Goal: Information Seeking & Learning: Learn about a topic

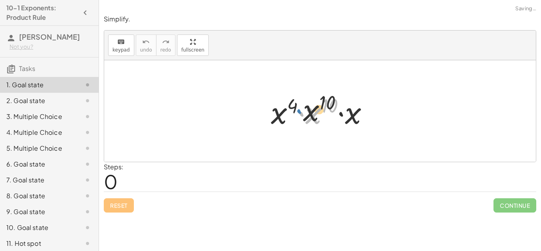
drag, startPoint x: 297, startPoint y: 98, endPoint x: 286, endPoint y: 83, distance: 18.8
click at [286, 83] on div "· x 10 · x 4 · x 10 · x" at bounding box center [319, 110] width 431 height 101
drag, startPoint x: 313, startPoint y: 106, endPoint x: 225, endPoint y: 102, distance: 87.6
click at [225, 102] on div "· x 10 · x 4 · x 10 · x" at bounding box center [319, 110] width 431 height 101
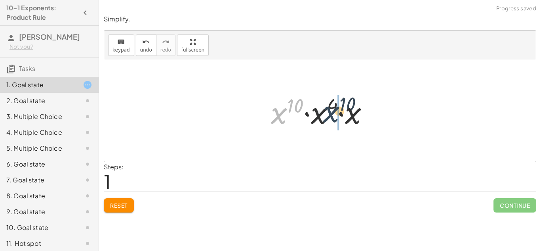
drag, startPoint x: 279, startPoint y: 110, endPoint x: 333, endPoint y: 109, distance: 53.5
click at [333, 109] on div at bounding box center [323, 111] width 112 height 41
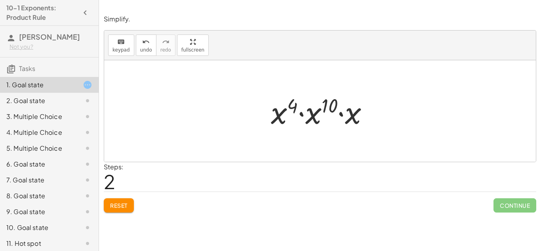
scroll to position [19, 0]
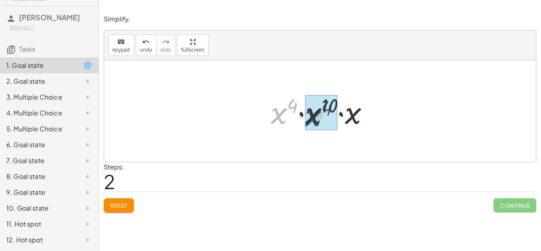
drag, startPoint x: 278, startPoint y: 109, endPoint x: 312, endPoint y: 111, distance: 34.5
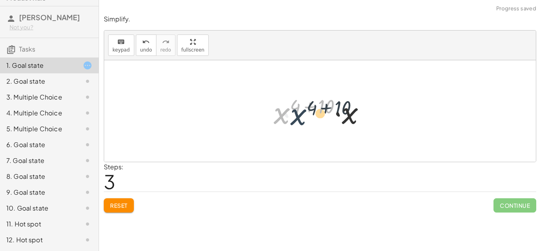
drag, startPoint x: 287, startPoint y: 112, endPoint x: 308, endPoint y: 113, distance: 20.2
click at [308, 113] on div at bounding box center [323, 111] width 106 height 41
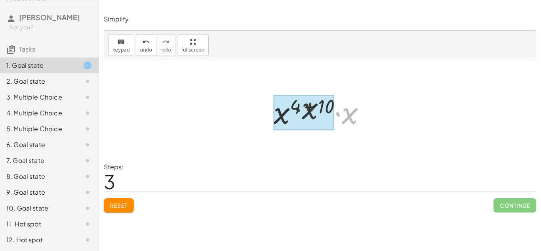
drag, startPoint x: 353, startPoint y: 117, endPoint x: 302, endPoint y: 111, distance: 51.0
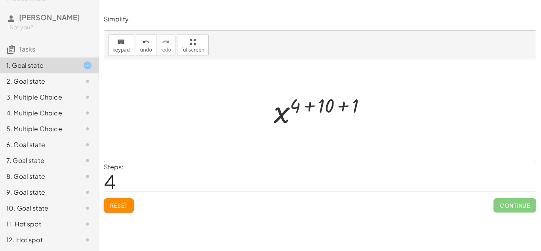
click at [124, 208] on span "Reset" at bounding box center [118, 204] width 17 height 7
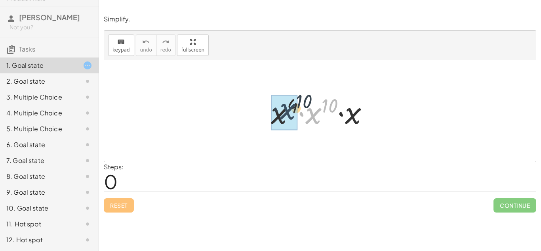
drag, startPoint x: 313, startPoint y: 117, endPoint x: 286, endPoint y: 113, distance: 27.7
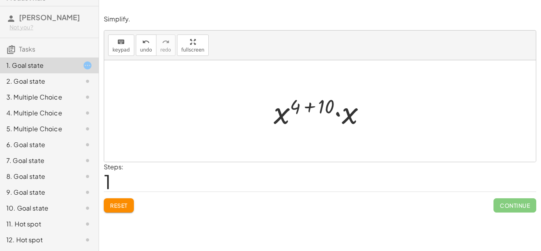
click at [307, 105] on div at bounding box center [323, 111] width 106 height 41
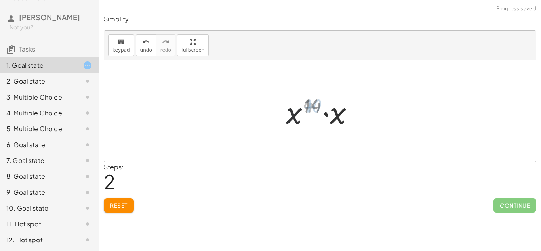
click at [298, 106] on div at bounding box center [322, 111] width 79 height 41
drag, startPoint x: 340, startPoint y: 112, endPoint x: 311, endPoint y: 113, distance: 29.7
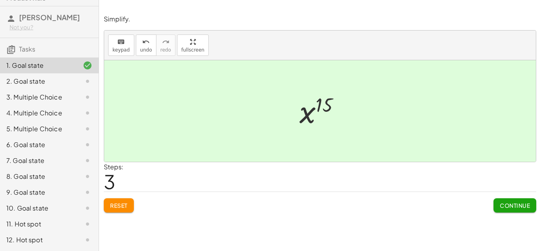
click at [504, 203] on span "Continue" at bounding box center [515, 204] width 30 height 7
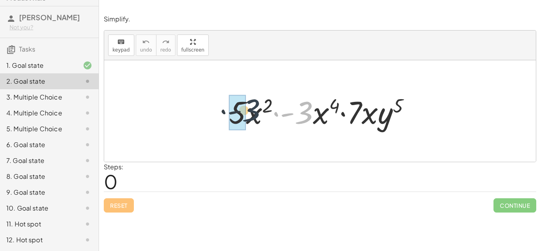
drag, startPoint x: 309, startPoint y: 114, endPoint x: 253, endPoint y: 112, distance: 55.9
click at [253, 112] on div at bounding box center [323, 111] width 196 height 41
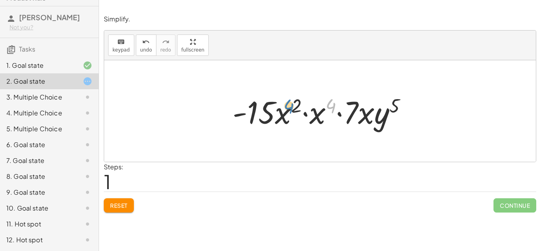
drag, startPoint x: 331, startPoint y: 103, endPoint x: 292, endPoint y: 103, distance: 38.8
click at [292, 103] on div at bounding box center [322, 111] width 189 height 41
drag, startPoint x: 292, startPoint y: 103, endPoint x: 331, endPoint y: 101, distance: 39.3
click at [331, 101] on div at bounding box center [322, 111] width 189 height 41
drag, startPoint x: 333, startPoint y: 101, endPoint x: 315, endPoint y: 101, distance: 17.8
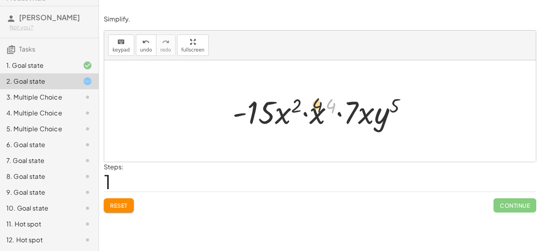
click at [315, 101] on div at bounding box center [322, 111] width 189 height 41
drag, startPoint x: 315, startPoint y: 117, endPoint x: 285, endPoint y: 115, distance: 30.9
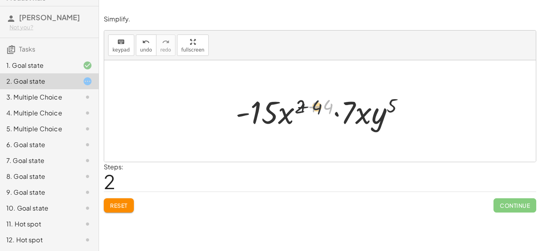
drag, startPoint x: 326, startPoint y: 103, endPoint x: 305, endPoint y: 103, distance: 21.4
click at [305, 103] on div at bounding box center [323, 111] width 182 height 41
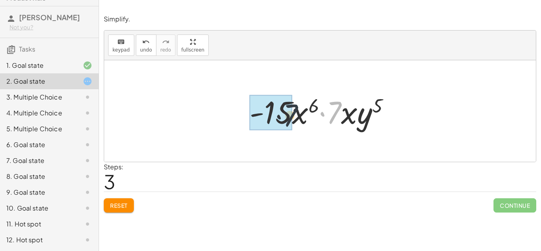
drag, startPoint x: 340, startPoint y: 106, endPoint x: 285, endPoint y: 110, distance: 55.1
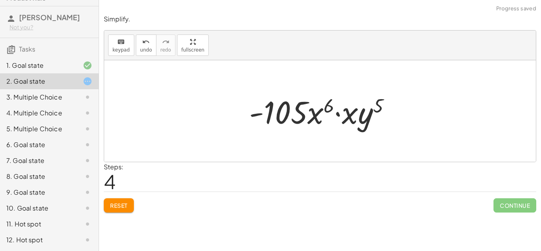
click at [120, 209] on button "Reset" at bounding box center [119, 205] width 30 height 14
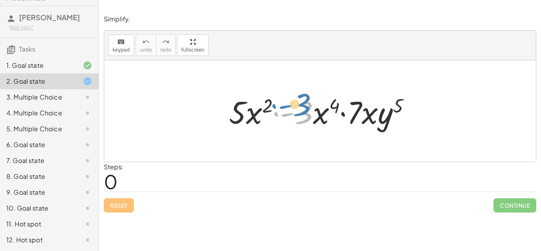
drag, startPoint x: 308, startPoint y: 109, endPoint x: 332, endPoint y: 99, distance: 25.9
click at [332, 99] on div at bounding box center [323, 111] width 196 height 41
drag, startPoint x: 309, startPoint y: 116, endPoint x: 238, endPoint y: 117, distance: 70.9
click at [238, 117] on div at bounding box center [323, 111] width 196 height 41
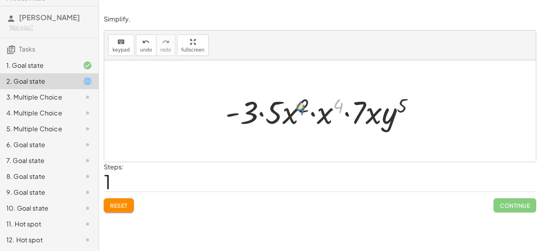
drag, startPoint x: 340, startPoint y: 108, endPoint x: 300, endPoint y: 110, distance: 40.1
click at [300, 110] on div at bounding box center [322, 111] width 203 height 41
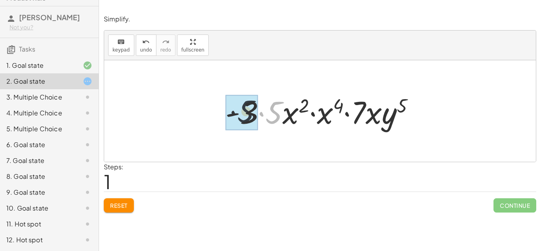
drag, startPoint x: 274, startPoint y: 116, endPoint x: 244, endPoint y: 115, distance: 30.1
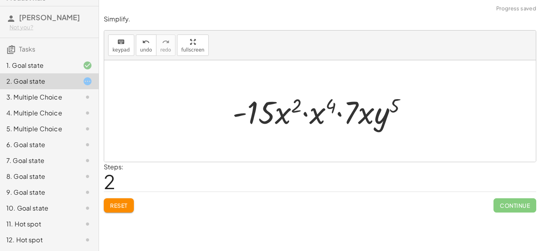
click at [30, 61] on div "1. Goal state" at bounding box center [38, 66] width 64 height 10
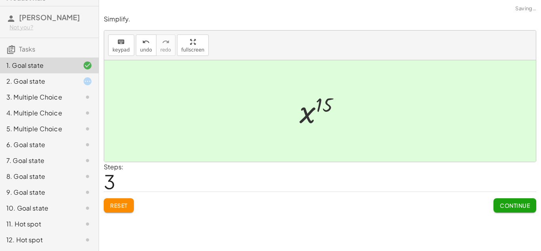
click at [35, 86] on div "2. Goal state" at bounding box center [38, 81] width 64 height 10
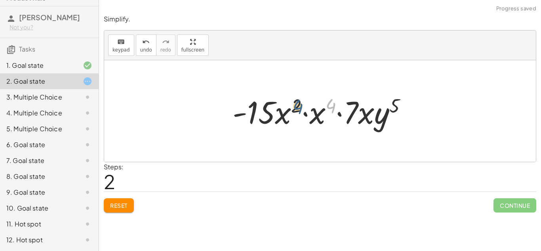
drag, startPoint x: 328, startPoint y: 102, endPoint x: 291, endPoint y: 103, distance: 36.8
click at [291, 103] on div at bounding box center [322, 111] width 189 height 41
drag, startPoint x: 322, startPoint y: 114, endPoint x: 291, endPoint y: 117, distance: 31.4
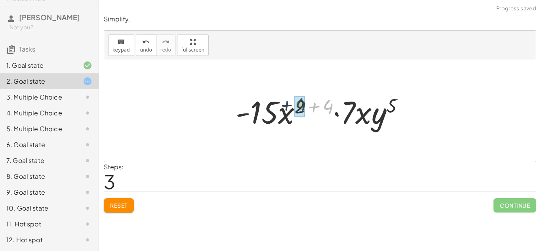
drag, startPoint x: 327, startPoint y: 110, endPoint x: 298, endPoint y: 109, distance: 28.9
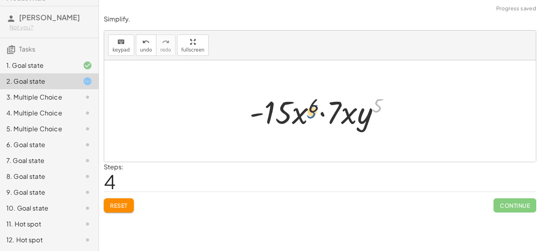
drag, startPoint x: 380, startPoint y: 106, endPoint x: 312, endPoint y: 112, distance: 67.6
click at [312, 112] on div at bounding box center [322, 111] width 154 height 41
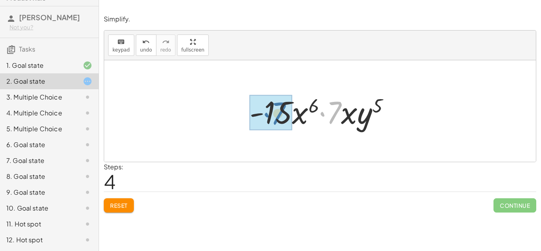
drag, startPoint x: 328, startPoint y: 117, endPoint x: 272, endPoint y: 118, distance: 56.6
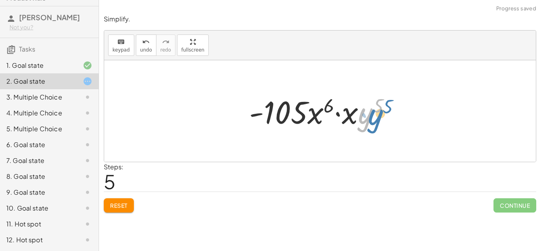
drag, startPoint x: 363, startPoint y: 116, endPoint x: 378, endPoint y: 117, distance: 15.1
click at [378, 117] on div at bounding box center [323, 111] width 156 height 41
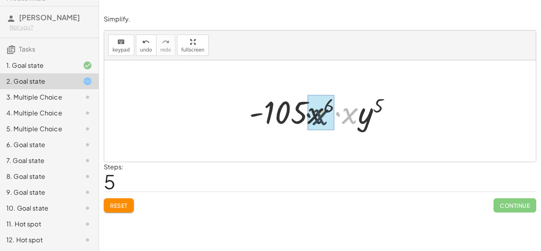
drag, startPoint x: 356, startPoint y: 111, endPoint x: 323, endPoint y: 112, distance: 33.7
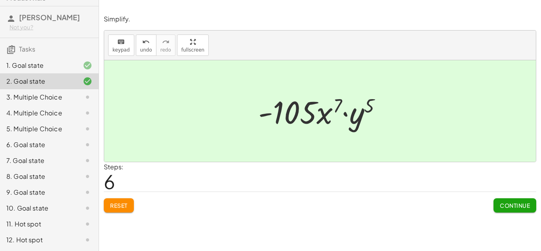
click at [519, 207] on span "Continue" at bounding box center [515, 204] width 30 height 7
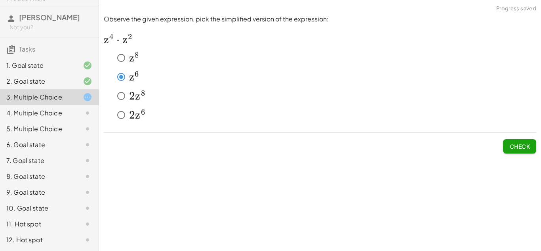
click at [521, 141] on button "Check" at bounding box center [519, 146] width 33 height 14
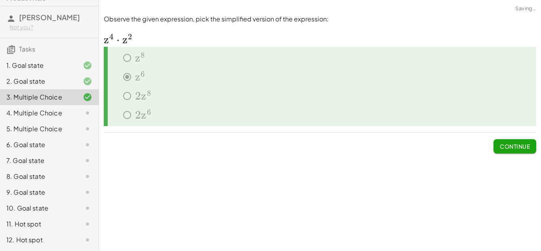
click at [75, 112] on div at bounding box center [81, 113] width 22 height 10
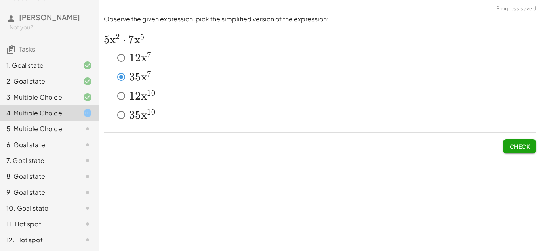
click at [513, 153] on span "Check" at bounding box center [519, 143] width 33 height 21
click at [522, 146] on span "Check" at bounding box center [519, 146] width 21 height 7
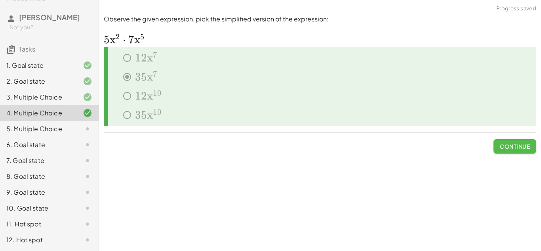
click at [520, 148] on span "Continue" at bounding box center [515, 146] width 30 height 7
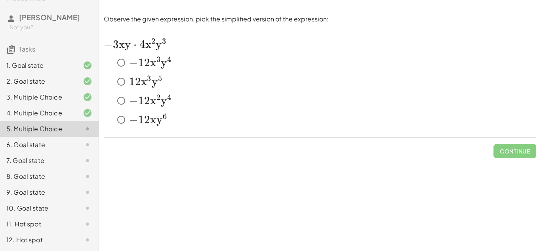
click at [179, 162] on div "Simplify. keyboard keypad undo undo redo redo fullscreen · x 4 · x 10 · x · x (…" at bounding box center [320, 125] width 442 height 251
click at [144, 63] on span "2" at bounding box center [147, 62] width 6 height 13
click at [515, 150] on span "Check" at bounding box center [519, 150] width 21 height 7
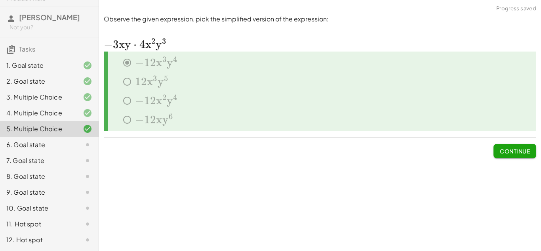
click at [500, 152] on span "Continue" at bounding box center [515, 150] width 30 height 7
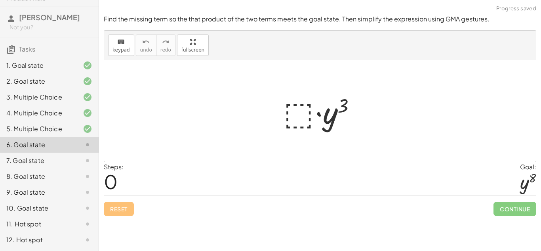
click at [312, 114] on div at bounding box center [322, 111] width 87 height 41
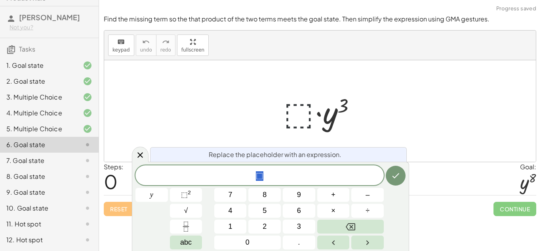
scroll to position [0, 0]
click at [303, 110] on div at bounding box center [322, 111] width 87 height 41
click at [182, 192] on span "⬚" at bounding box center [184, 194] width 7 height 8
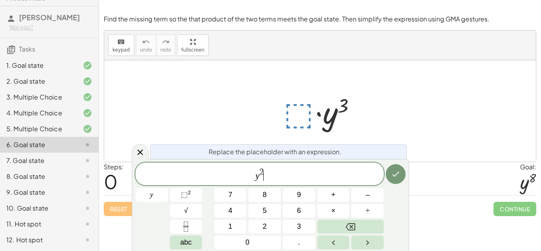
click at [268, 173] on span "y 2 ​" at bounding box center [259, 174] width 248 height 14
click at [260, 170] on span "2" at bounding box center [261, 171] width 4 height 9
click at [264, 171] on span "2 ​" at bounding box center [261, 172] width 4 height 9
click at [394, 173] on icon "Done" at bounding box center [396, 174] width 10 height 10
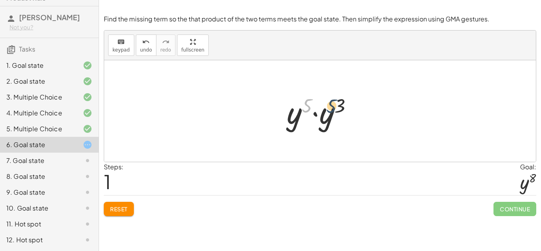
drag, startPoint x: 303, startPoint y: 108, endPoint x: 338, endPoint y: 108, distance: 34.4
click at [338, 108] on div at bounding box center [323, 111] width 80 height 41
drag, startPoint x: 338, startPoint y: 108, endPoint x: 302, endPoint y: 108, distance: 36.0
click at [302, 108] on div at bounding box center [323, 111] width 80 height 41
drag, startPoint x: 295, startPoint y: 112, endPoint x: 328, endPoint y: 109, distance: 33.3
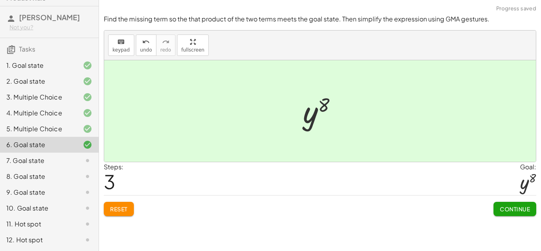
click at [512, 210] on span "Continue" at bounding box center [515, 208] width 30 height 7
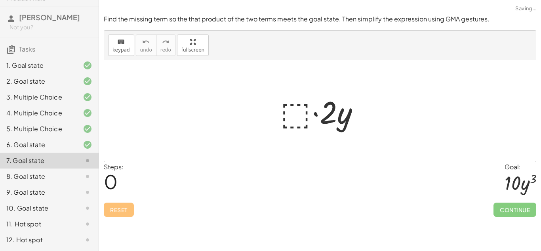
click at [301, 108] on div at bounding box center [322, 111] width 93 height 41
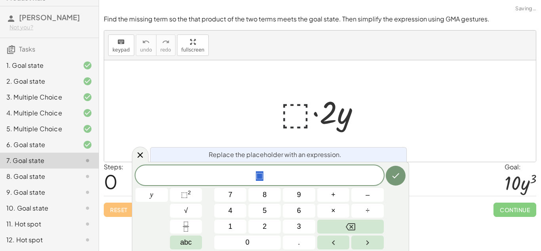
scroll to position [1, 0]
click at [247, 169] on div "⬚" at bounding box center [259, 175] width 248 height 20
click at [154, 197] on button "y" at bounding box center [151, 195] width 32 height 14
click at [250, 171] on span "y ​ ⬚" at bounding box center [259, 175] width 248 height 11
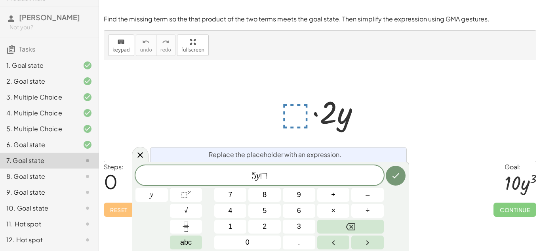
click at [265, 173] on span "⬚" at bounding box center [264, 176] width 8 height 10
click at [159, 196] on button "y" at bounding box center [151, 195] width 32 height 14
click at [181, 194] on span "⬚" at bounding box center [184, 194] width 7 height 8
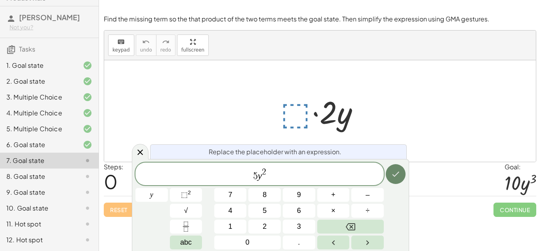
click at [396, 173] on icon "Done" at bounding box center [395, 173] width 7 height 5
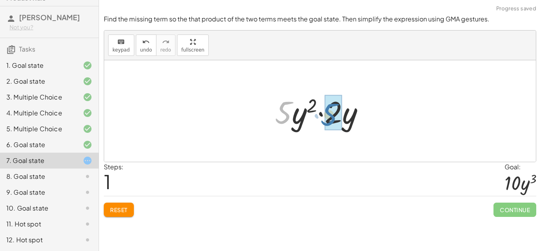
drag, startPoint x: 288, startPoint y: 111, endPoint x: 338, endPoint y: 112, distance: 49.5
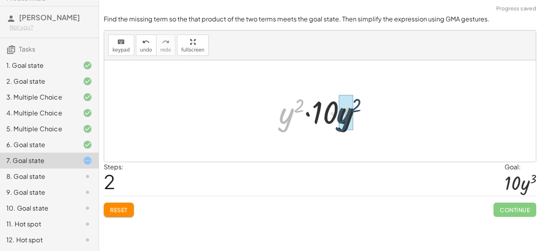
drag, startPoint x: 292, startPoint y: 116, endPoint x: 355, endPoint y: 117, distance: 63.0
click at [355, 117] on div at bounding box center [323, 111] width 96 height 41
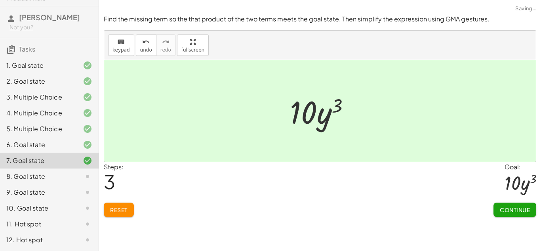
click at [512, 206] on span "Continue" at bounding box center [515, 209] width 30 height 7
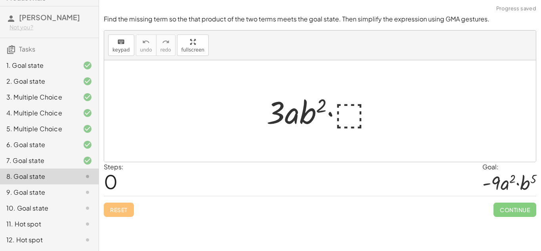
click at [354, 108] on div at bounding box center [322, 111] width 121 height 41
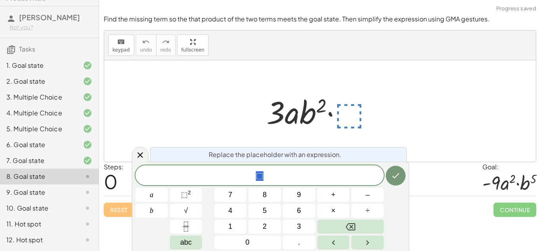
click at [256, 167] on div "⬚" at bounding box center [259, 175] width 248 height 20
click at [276, 176] on span "​ ⬚" at bounding box center [259, 175] width 248 height 11
click at [199, 190] on button "⬚ 2" at bounding box center [186, 195] width 32 height 14
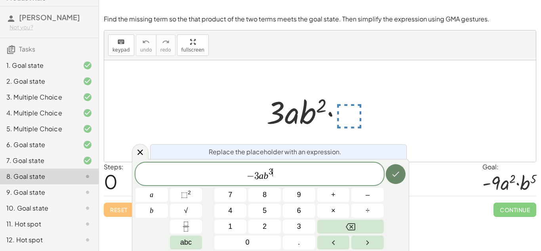
click at [392, 177] on icon "Done" at bounding box center [396, 174] width 10 height 10
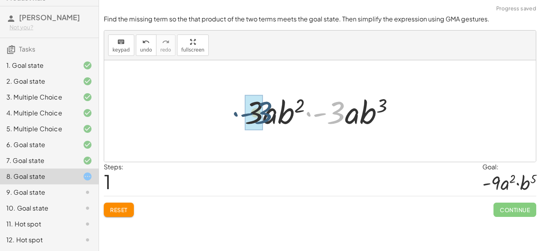
drag, startPoint x: 338, startPoint y: 105, endPoint x: 264, endPoint y: 105, distance: 74.0
click at [264, 105] on div at bounding box center [323, 111] width 164 height 41
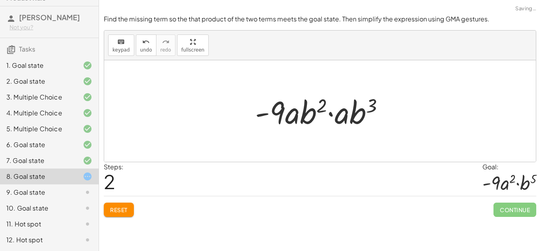
drag, startPoint x: 349, startPoint y: 112, endPoint x: 305, endPoint y: 111, distance: 44.0
click at [305, 111] on div at bounding box center [323, 111] width 144 height 41
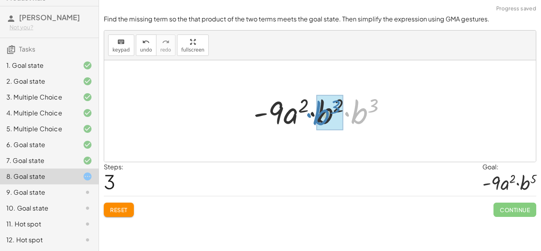
drag, startPoint x: 361, startPoint y: 113, endPoint x: 324, endPoint y: 114, distance: 36.8
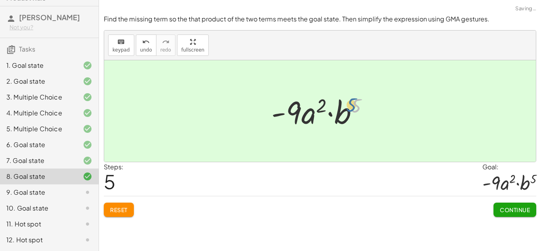
click at [353, 104] on div at bounding box center [322, 111] width 111 height 41
click at [509, 206] on span "Continue" at bounding box center [515, 209] width 30 height 7
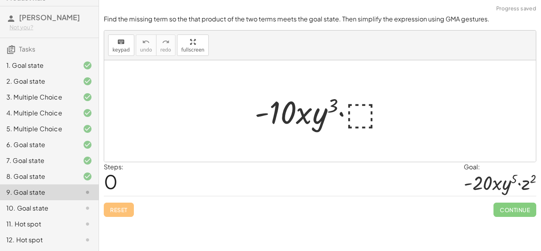
click at [347, 100] on div at bounding box center [323, 111] width 144 height 41
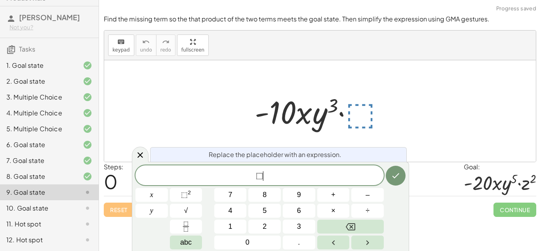
click at [301, 173] on span "⬚ ​" at bounding box center [259, 175] width 248 height 11
click at [182, 194] on span "⬚" at bounding box center [184, 194] width 7 height 8
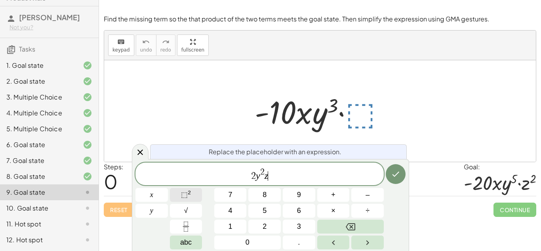
click at [191, 196] on button "⬚ 2" at bounding box center [186, 195] width 32 height 14
click at [399, 176] on icon "Done" at bounding box center [396, 174] width 10 height 10
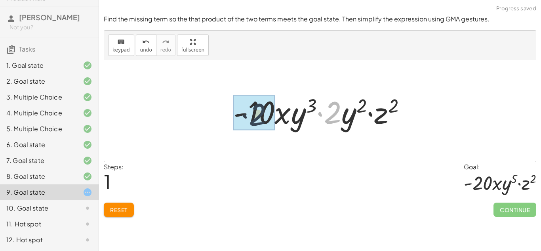
drag, startPoint x: 333, startPoint y: 116, endPoint x: 245, endPoint y: 117, distance: 87.9
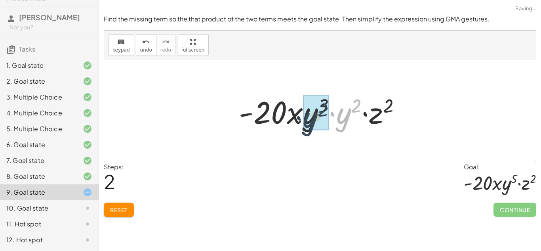
drag, startPoint x: 350, startPoint y: 110, endPoint x: 315, endPoint y: 114, distance: 35.1
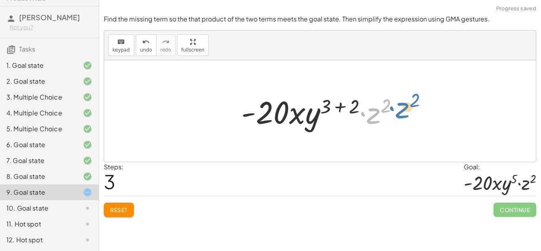
drag, startPoint x: 375, startPoint y: 114, endPoint x: 414, endPoint y: 108, distance: 39.7
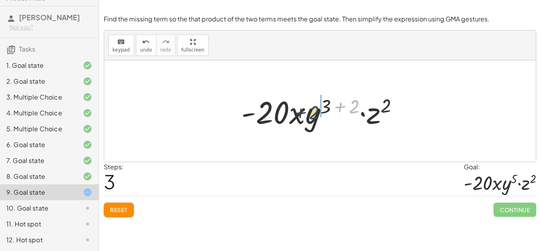
drag, startPoint x: 357, startPoint y: 105, endPoint x: 304, endPoint y: 114, distance: 54.1
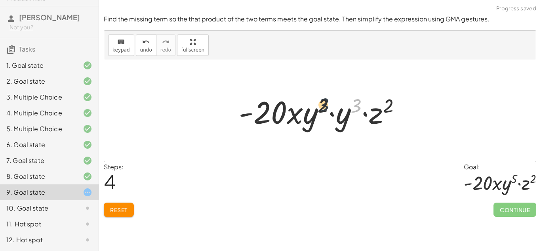
drag, startPoint x: 357, startPoint y: 106, endPoint x: 322, endPoint y: 106, distance: 35.2
click at [322, 106] on div at bounding box center [323, 111] width 176 height 41
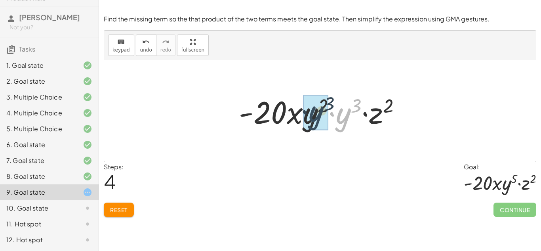
drag, startPoint x: 336, startPoint y: 115, endPoint x: 308, endPoint y: 114, distance: 28.5
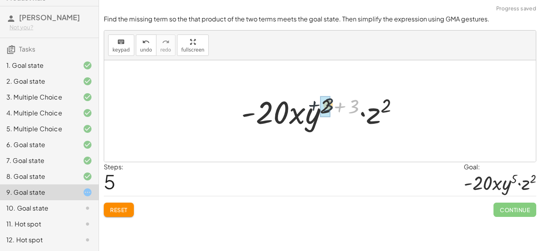
drag, startPoint x: 355, startPoint y: 108, endPoint x: 326, endPoint y: 106, distance: 28.9
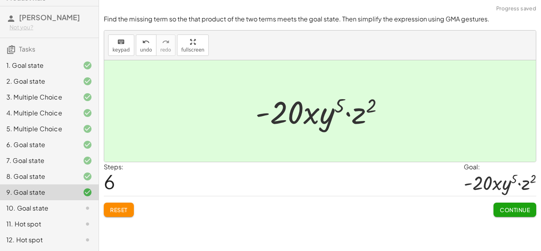
click at [520, 207] on span "Continue" at bounding box center [515, 209] width 30 height 7
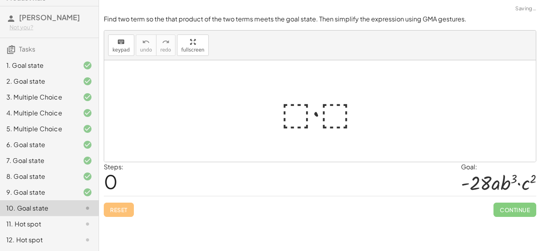
click at [295, 107] on div at bounding box center [323, 111] width 93 height 41
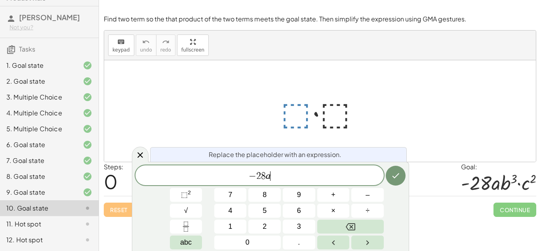
scroll to position [8, 0]
click at [181, 199] on span "⬚ 2" at bounding box center [186, 194] width 10 height 11
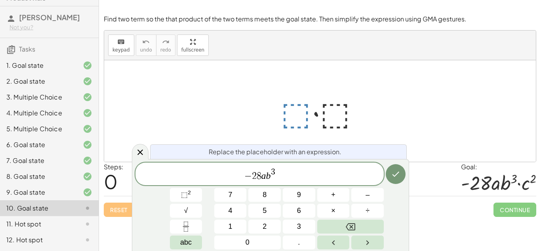
click at [360, 118] on div at bounding box center [323, 111] width 93 height 41
click at [329, 111] on div at bounding box center [323, 111] width 93 height 41
click at [318, 112] on div at bounding box center [323, 111] width 93 height 41
click at [393, 172] on icon "Done" at bounding box center [396, 174] width 10 height 10
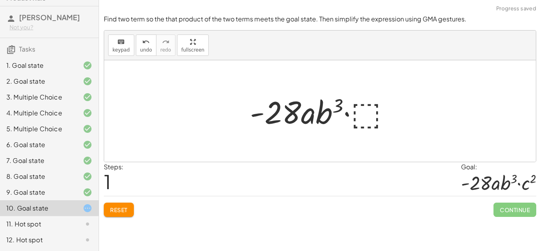
click at [361, 113] on div at bounding box center [323, 111] width 154 height 41
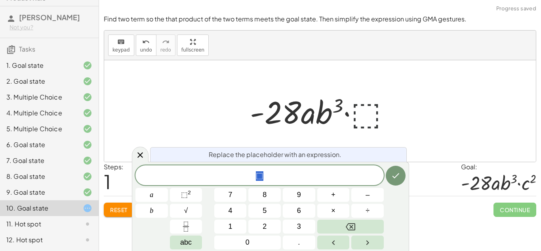
scroll to position [9, 0]
click at [276, 177] on span "⬚ ​" at bounding box center [259, 175] width 248 height 11
click at [173, 196] on button "⬚ 2" at bounding box center [186, 195] width 32 height 14
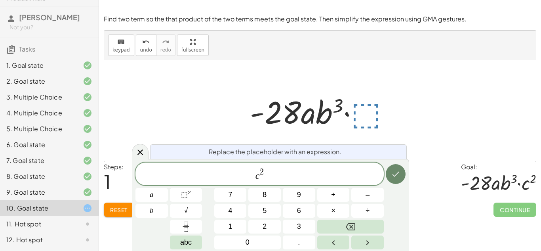
click at [395, 165] on button "Done" at bounding box center [396, 174] width 20 height 20
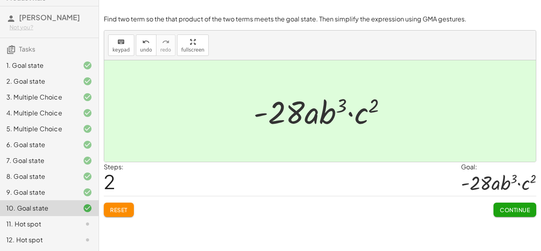
click at [510, 207] on span "Continue" at bounding box center [515, 209] width 30 height 7
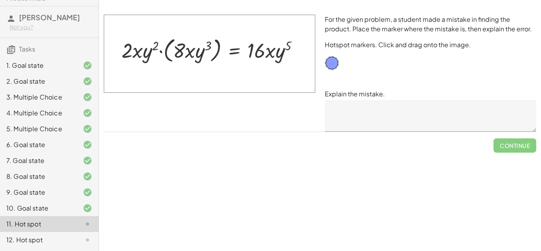
click at [372, 107] on textarea at bounding box center [430, 116] width 211 height 32
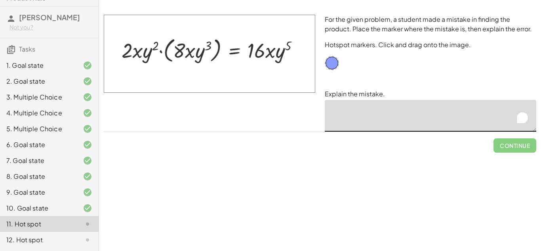
click at [372, 107] on textarea "To enrich screen reader interactions, please activate Accessibility in Grammarl…" at bounding box center [430, 116] width 211 height 32
click at [63, 191] on div "9. Goal state" at bounding box center [38, 192] width 64 height 10
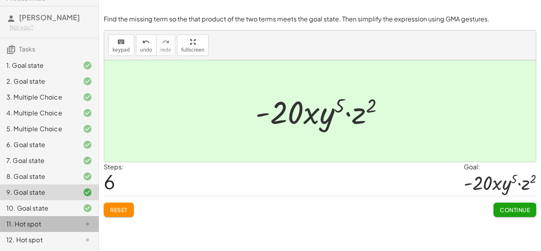
click at [38, 221] on div "11. Hot spot" at bounding box center [38, 224] width 64 height 10
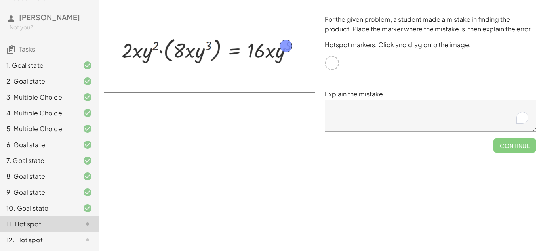
drag, startPoint x: 335, startPoint y: 64, endPoint x: 289, endPoint y: 47, distance: 49.3
drag, startPoint x: 292, startPoint y: 45, endPoint x: 332, endPoint y: 64, distance: 43.7
drag, startPoint x: 321, startPoint y: 63, endPoint x: 336, endPoint y: 62, distance: 15.1
click at [336, 62] on div "For the given problem, a student made a mistake in finding the product. Place t…" at bounding box center [430, 73] width 221 height 126
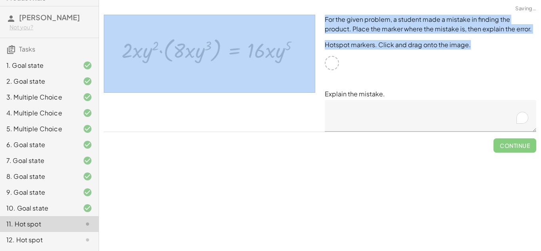
drag, startPoint x: 336, startPoint y: 62, endPoint x: 291, endPoint y: 50, distance: 46.6
click at [291, 50] on div "For the given problem, a student made a mistake in finding the product. Place t…" at bounding box center [320, 73] width 442 height 126
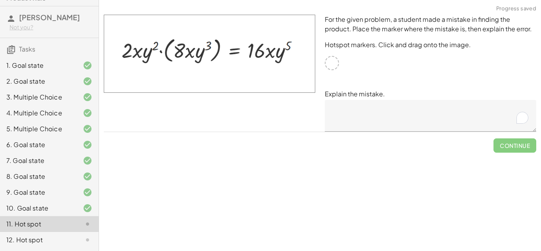
click at [392, 74] on div "For the given problem, a student made a mistake in finding the product. Place t…" at bounding box center [430, 73] width 221 height 126
click at [69, 204] on div "10. Goal state" at bounding box center [38, 208] width 64 height 10
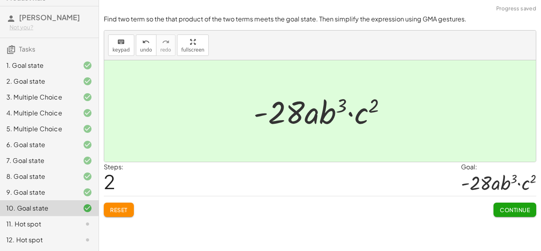
click at [80, 221] on div at bounding box center [81, 224] width 22 height 10
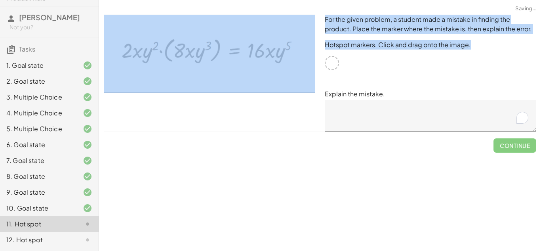
drag, startPoint x: 334, startPoint y: 64, endPoint x: 271, endPoint y: 44, distance: 65.7
click at [271, 44] on div "For the given problem, a student made a mistake in finding the product. Place t…" at bounding box center [320, 73] width 442 height 126
click at [481, 30] on div "For the given problem, a student made a mistake in finding the product. Place t…" at bounding box center [320, 73] width 442 height 126
click at [136, 23] on img at bounding box center [209, 54] width 211 height 78
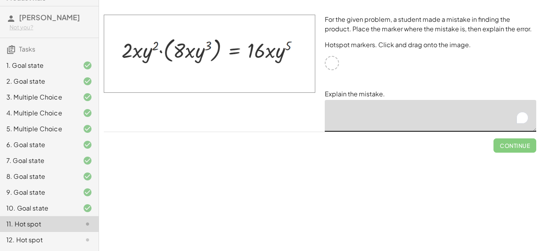
click at [374, 114] on textarea "To enrich screen reader interactions, please activate Accessibility in Grammarl…" at bounding box center [430, 116] width 211 height 32
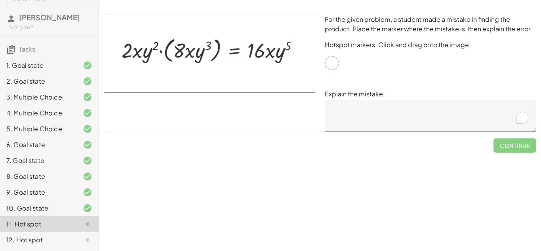
click at [335, 64] on div at bounding box center [332, 63] width 14 height 14
click at [238, 50] on img at bounding box center [209, 54] width 211 height 78
drag, startPoint x: 238, startPoint y: 50, endPoint x: 163, endPoint y: 97, distance: 88.5
click at [163, 97] on div at bounding box center [209, 73] width 221 height 126
drag, startPoint x: 168, startPoint y: 47, endPoint x: 252, endPoint y: 169, distance: 147.5
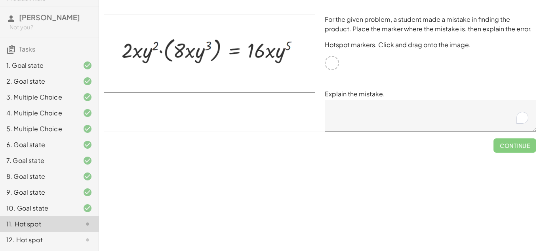
click at [252, 169] on div "Simplify. keyboard keypad undo undo redo redo fullscreen · x 4 · x 10 · x · x (…" at bounding box center [320, 125] width 442 height 251
drag, startPoint x: 334, startPoint y: 66, endPoint x: 332, endPoint y: 69, distance: 4.3
click at [332, 69] on div at bounding box center [332, 63] width 14 height 14
click at [333, 58] on div at bounding box center [332, 63] width 14 height 14
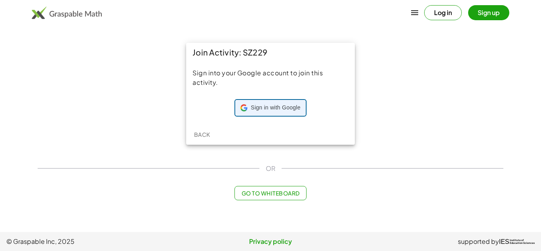
click at [279, 111] on span "Sign in with Google" at bounding box center [275, 108] width 49 height 8
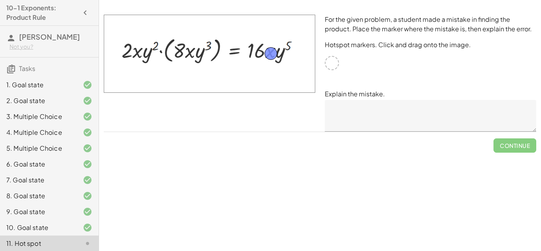
drag, startPoint x: 330, startPoint y: 62, endPoint x: 267, endPoint y: 53, distance: 63.3
click at [356, 110] on textarea at bounding box center [430, 116] width 211 height 32
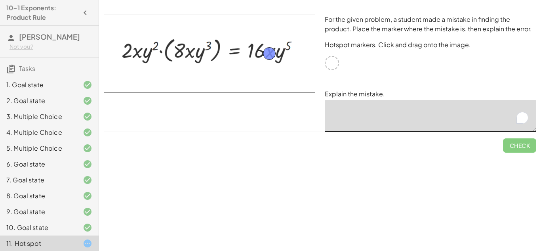
click at [373, 110] on textarea "To enrich screen reader interactions, please activate Accessibility in Grammarl…" at bounding box center [430, 116] width 211 height 32
click at [370, 113] on textarea "To enrich screen reader interactions, please activate Accessibility in Grammarl…" at bounding box center [430, 116] width 211 height 32
drag, startPoint x: 272, startPoint y: 49, endPoint x: 290, endPoint y: 41, distance: 19.5
click at [352, 114] on textarea "To enrich screen reader interactions, please activate Accessibility in Grammarl…" at bounding box center [430, 116] width 211 height 32
type textarea "*"
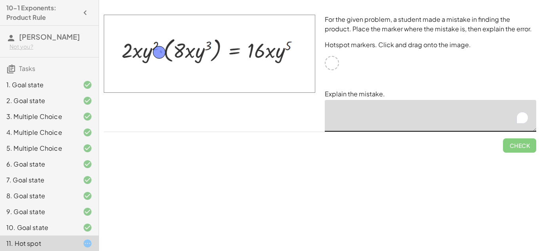
drag, startPoint x: 289, startPoint y: 44, endPoint x: 163, endPoint y: 51, distance: 126.5
click at [346, 114] on textarea "To enrich screen reader interactions, please activate Accessibility in Grammarl…" at bounding box center [430, 116] width 211 height 32
type textarea "*"
drag, startPoint x: 161, startPoint y: 53, endPoint x: 272, endPoint y: 41, distance: 111.6
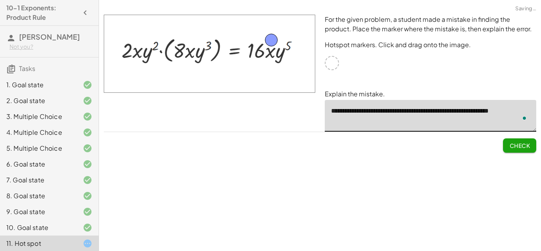
type textarea "**********"
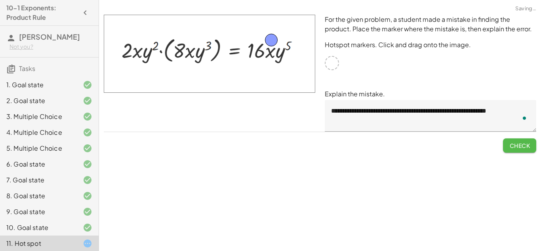
click at [522, 141] on button "Check" at bounding box center [519, 145] width 33 height 14
click at [520, 144] on span "Continue" at bounding box center [515, 145] width 30 height 7
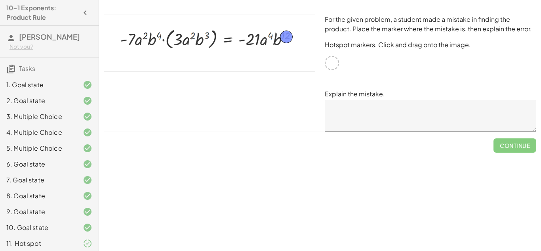
drag, startPoint x: 333, startPoint y: 61, endPoint x: 286, endPoint y: 34, distance: 53.5
click at [343, 116] on textarea at bounding box center [430, 116] width 211 height 32
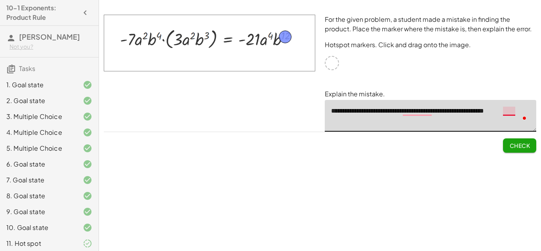
click at [509, 112] on textarea "**********" at bounding box center [430, 116] width 211 height 32
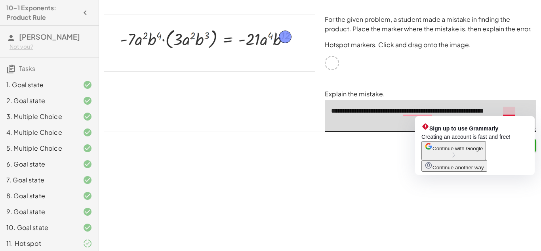
click at [403, 128] on textarea "**********" at bounding box center [430, 116] width 211 height 32
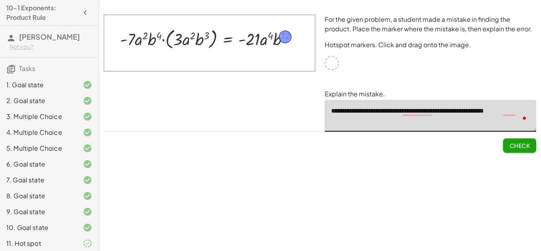
click at [411, 114] on textarea "**********" at bounding box center [430, 116] width 211 height 32
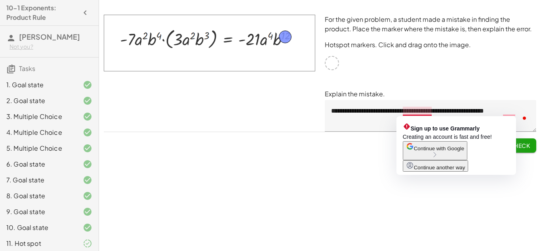
click at [431, 151] on span "Continue with Google" at bounding box center [439, 148] width 50 height 6
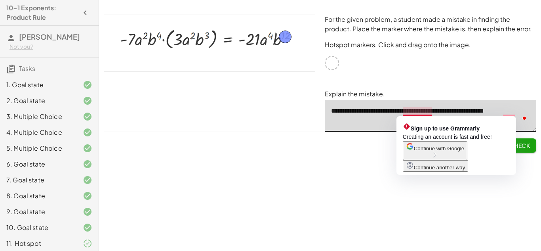
click at [409, 114] on textarea "**********" at bounding box center [430, 116] width 211 height 32
click at [433, 112] on textarea "**********" at bounding box center [430, 116] width 211 height 32
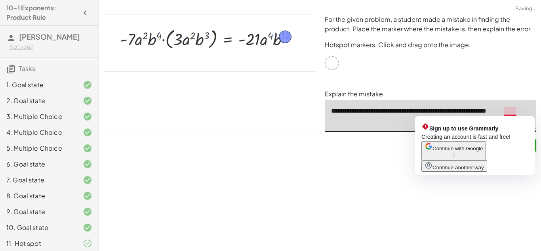
click at [512, 111] on textarea "**********" at bounding box center [430, 116] width 211 height 32
click at [515, 111] on textarea "**********" at bounding box center [430, 116] width 211 height 32
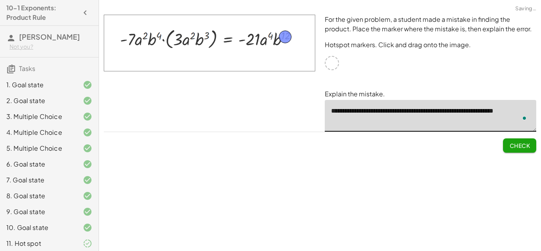
type textarea "**********"
click at [529, 144] on span "Check" at bounding box center [519, 145] width 21 height 7
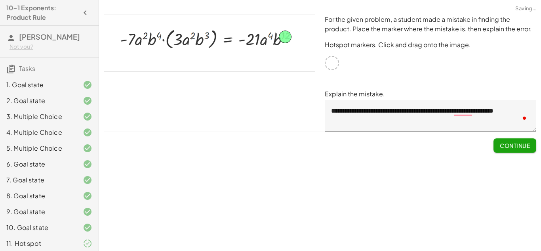
click at [519, 144] on span "Continue" at bounding box center [515, 145] width 30 height 7
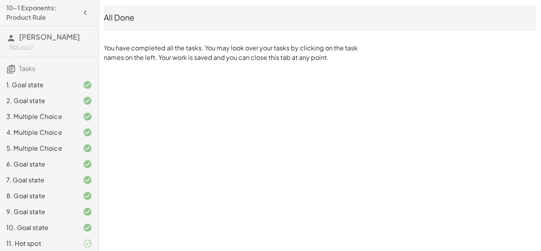
scroll to position [19, 0]
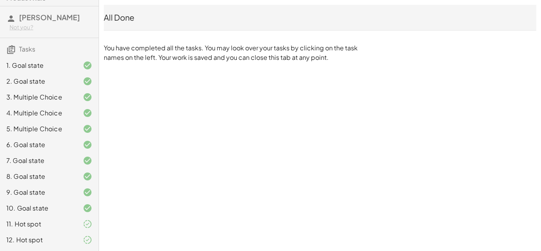
click at [0, 0] on div "10-1 Exponents: Product Rule Alana Gutierrez Not you? Tasks 1. Goal state 2. Go…" at bounding box center [0, 0] width 0 height 0
